Goal: Navigation & Orientation: Find specific page/section

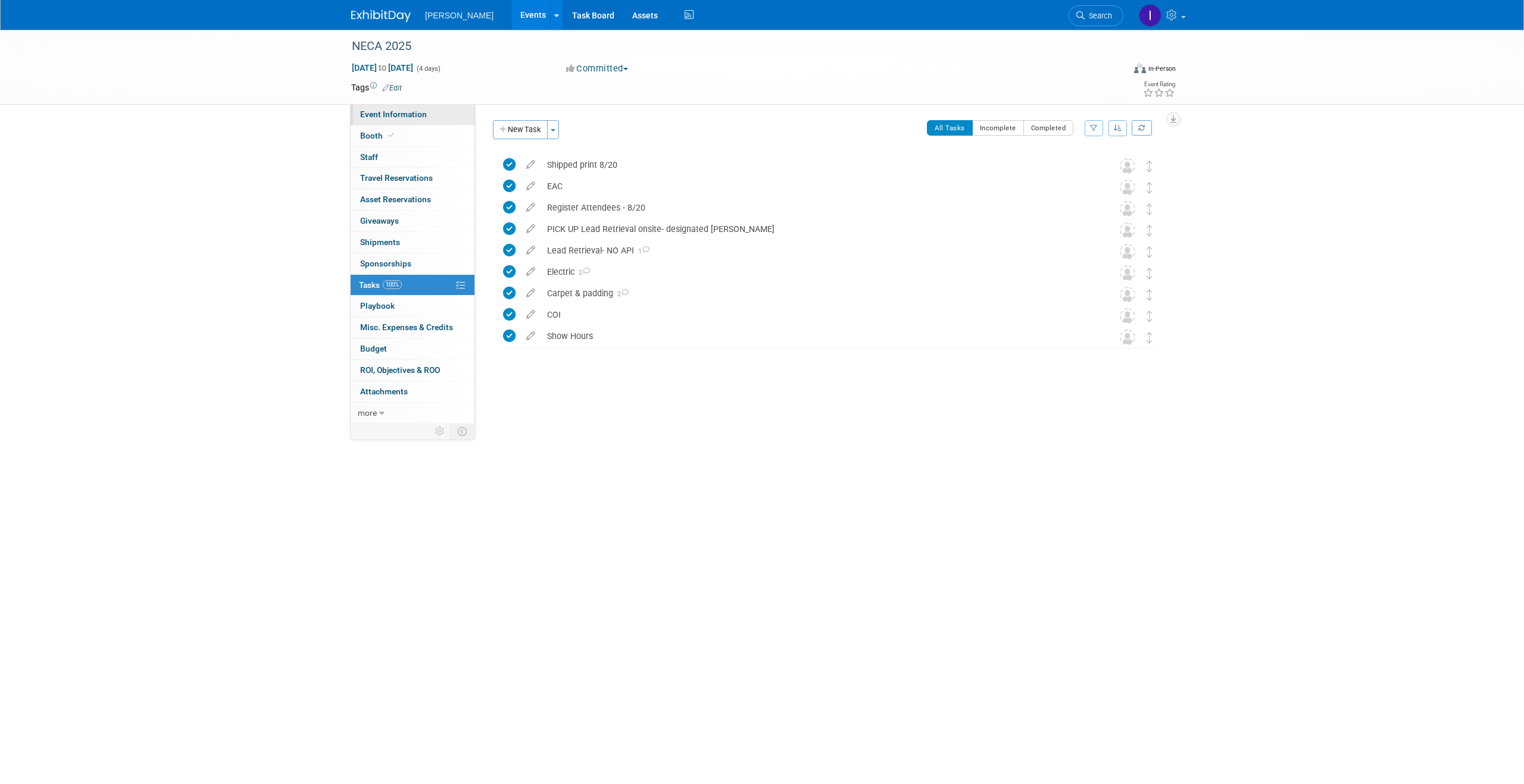
click at [397, 123] on link "Event Information" at bounding box center [412, 114] width 124 height 21
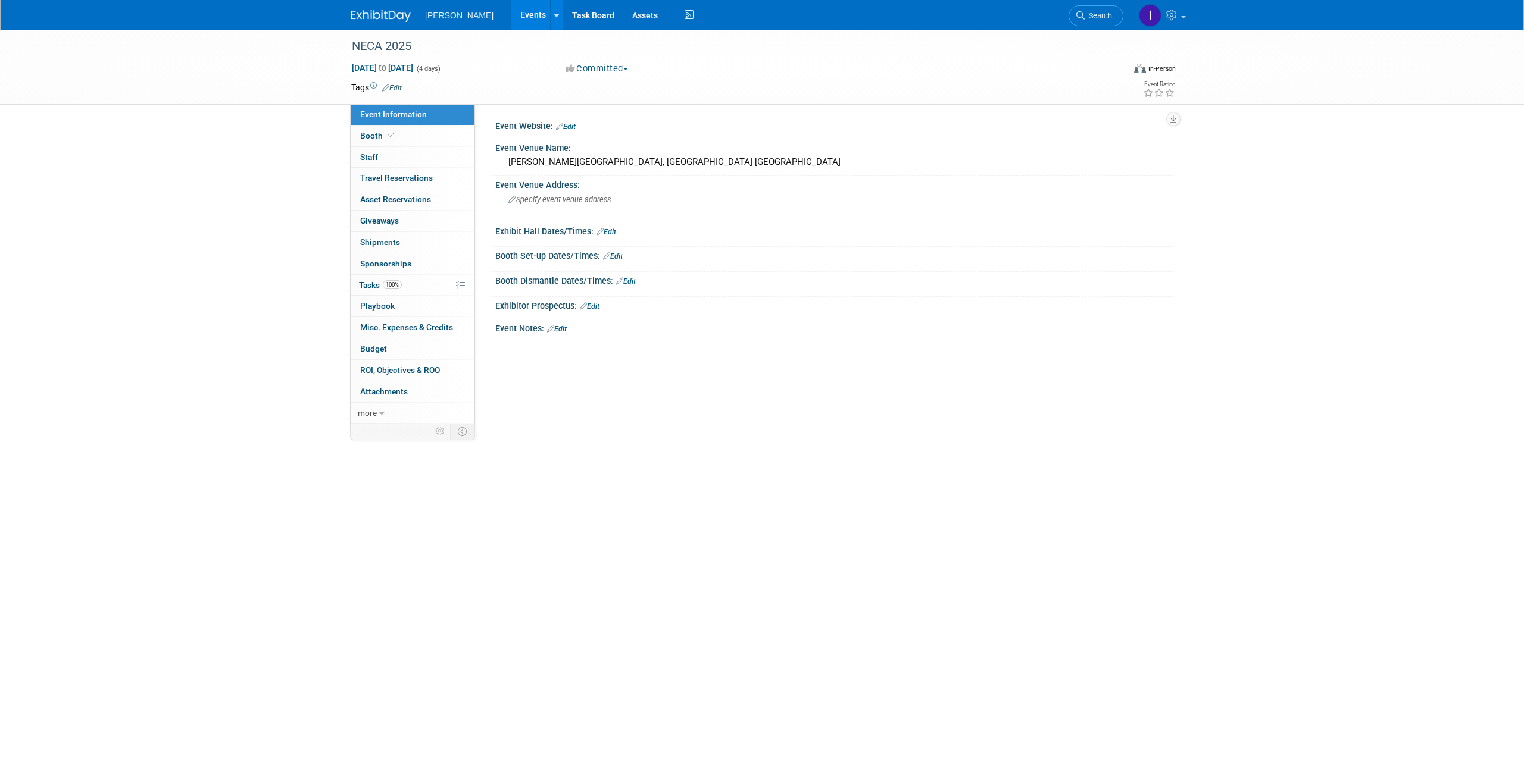
click at [533, 13] on link "Events" at bounding box center [533, 15] width 43 height 30
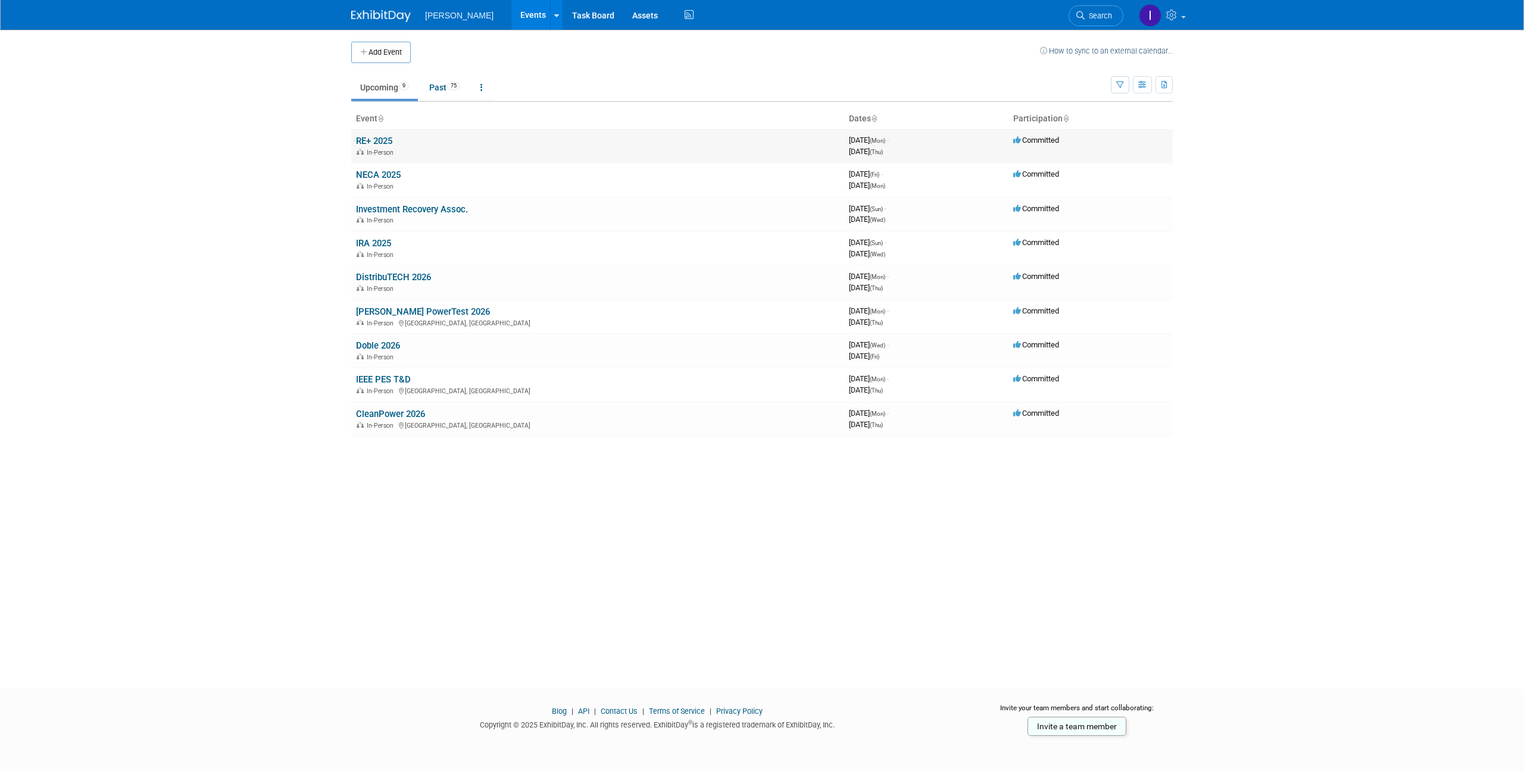
click at [392, 139] on link "RE+ 2025" at bounding box center [374, 141] width 36 height 11
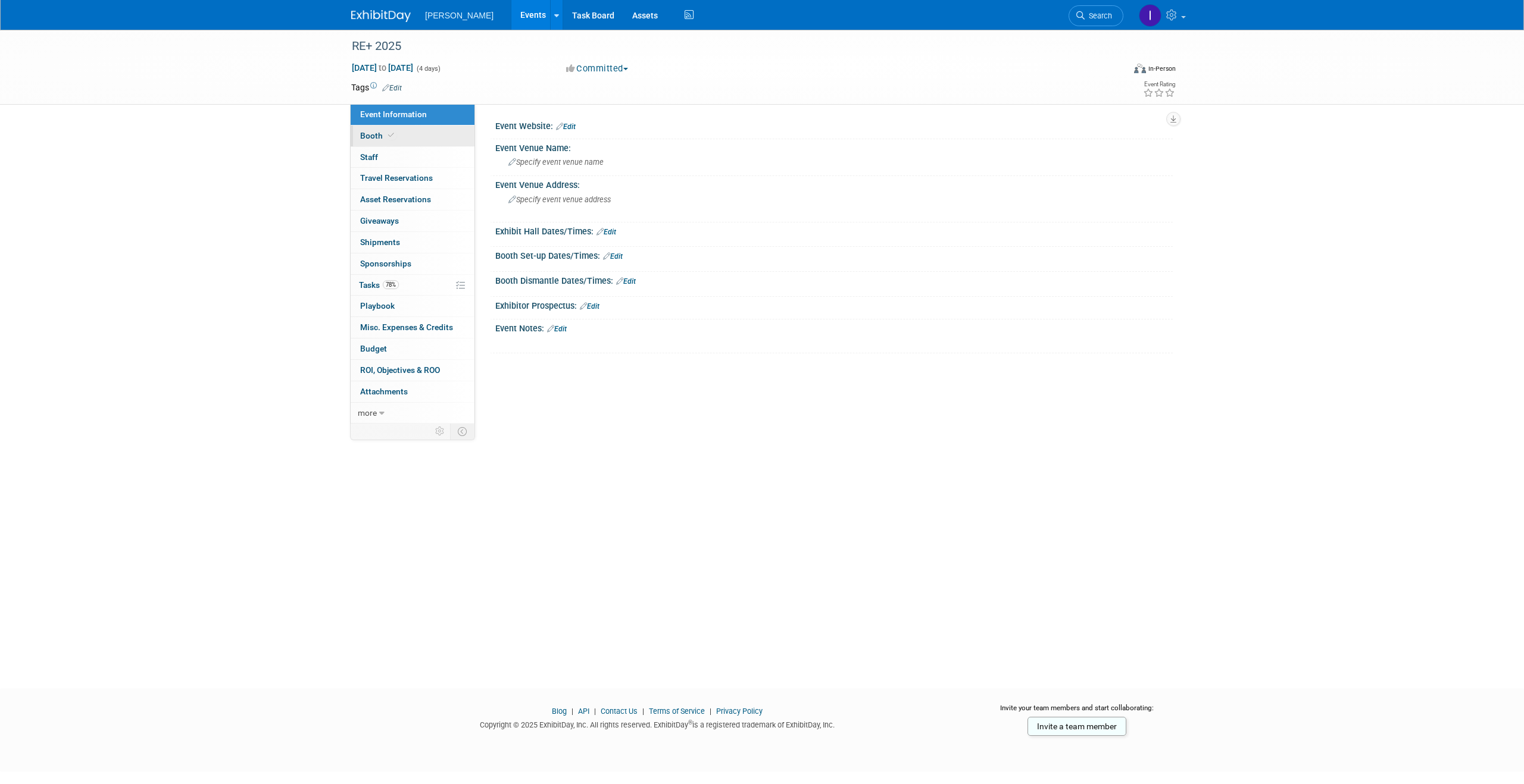
click at [392, 143] on link "Booth" at bounding box center [412, 136] width 124 height 21
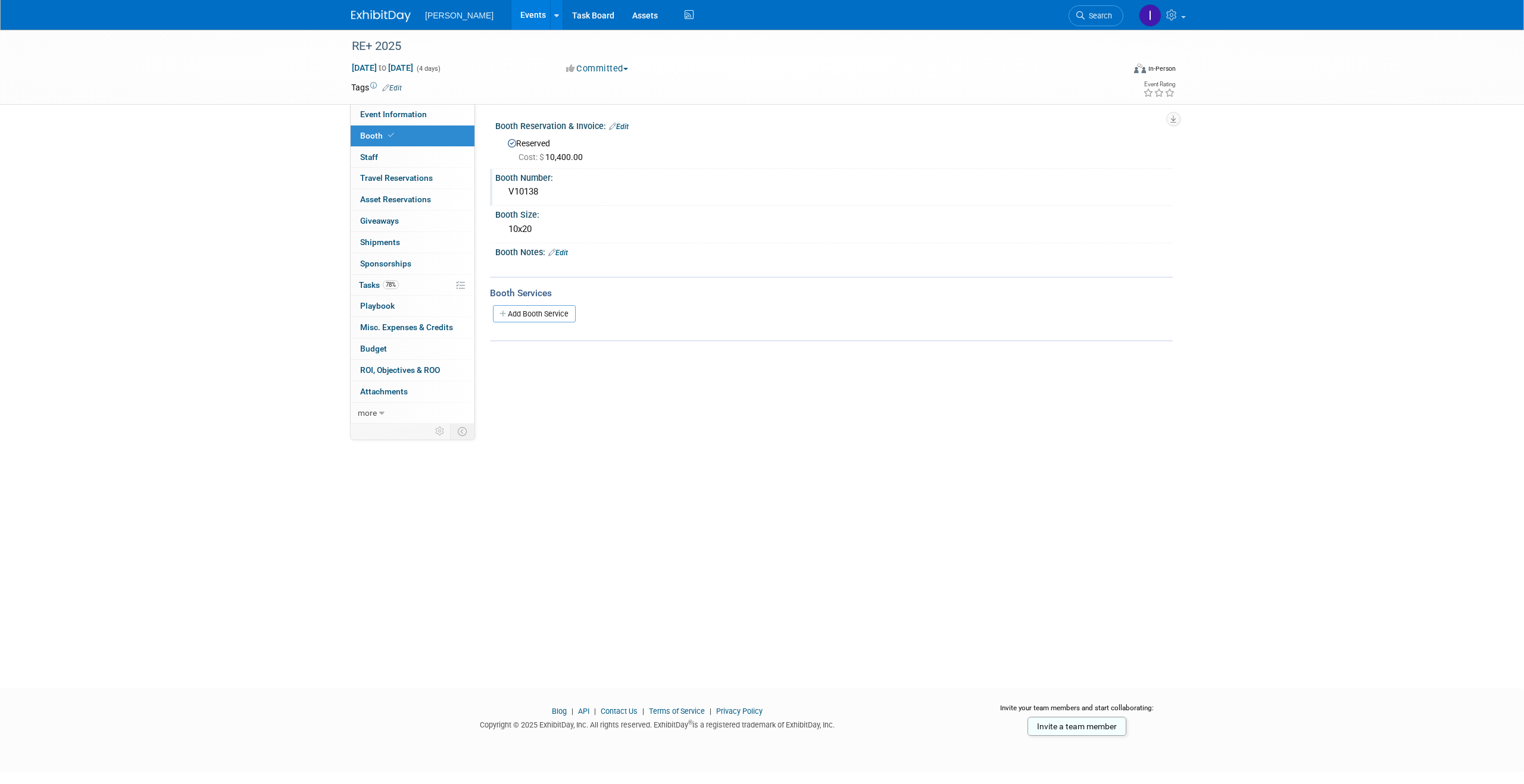
click at [552, 197] on div "V10138" at bounding box center [833, 192] width 659 height 18
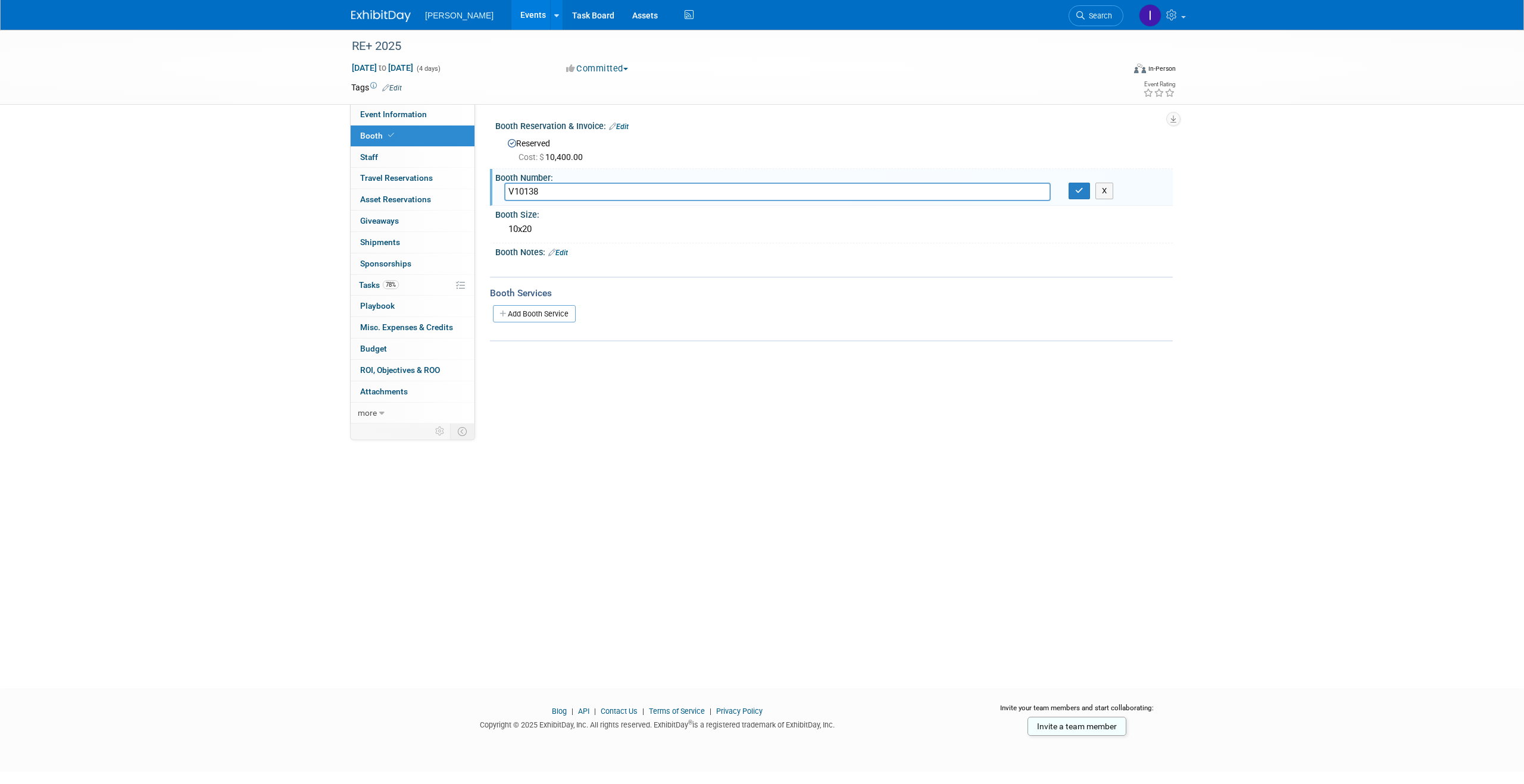
drag, startPoint x: 552, startPoint y: 197, endPoint x: 479, endPoint y: 185, distance: 74.0
click at [479, 185] on div "Event Website: Edit Event Venue Name: Specify event venue name Event Venue Addr…" at bounding box center [824, 264] width 698 height 320
